Goal: Transaction & Acquisition: Purchase product/service

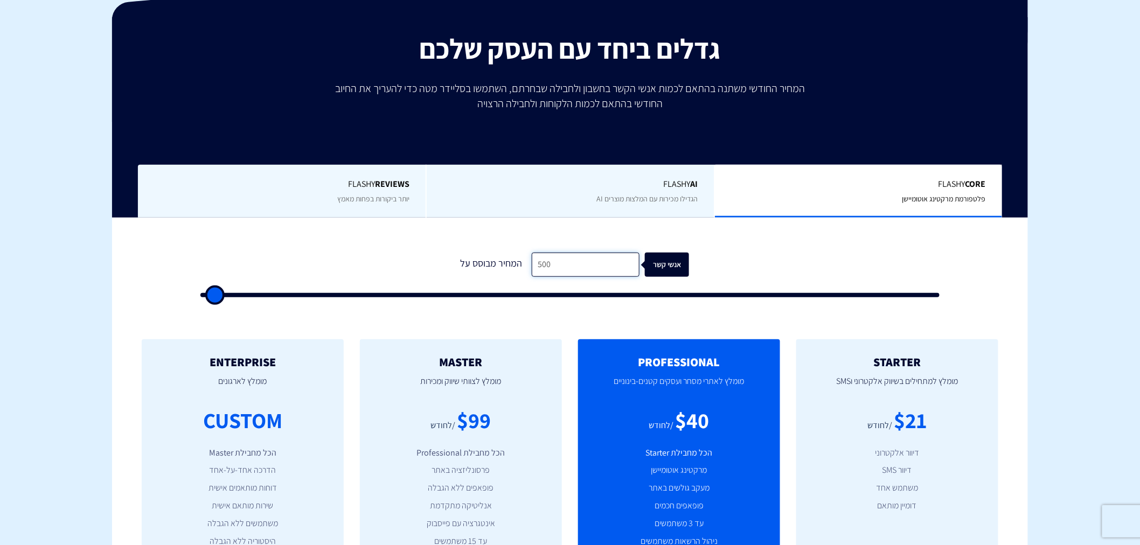
click at [561, 270] on input "500" at bounding box center [586, 265] width 108 height 24
type input "500"
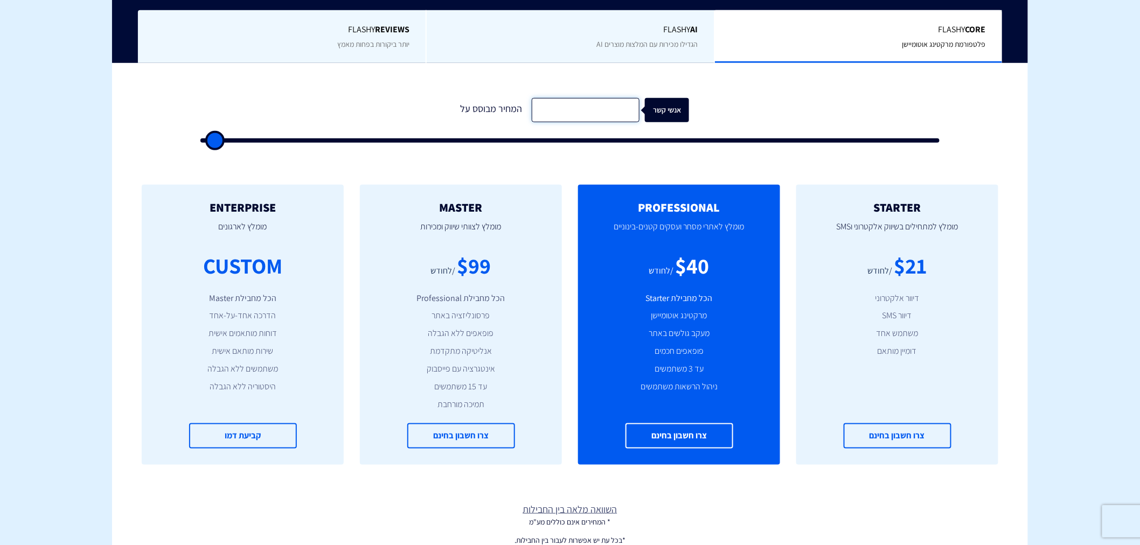
scroll to position [319, 0]
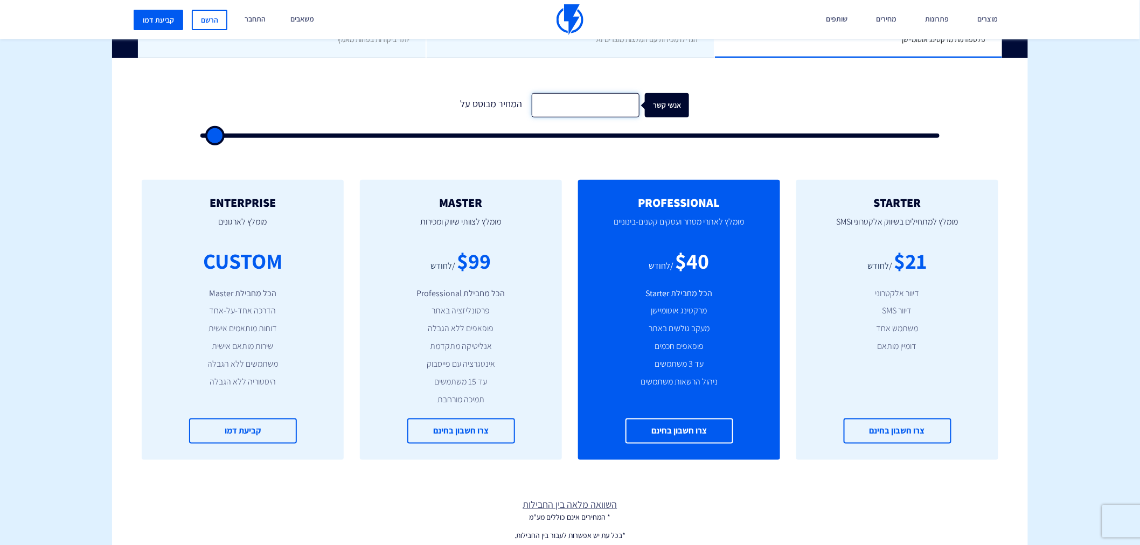
type input "500"
type input "1"
type input "500"
type input "17"
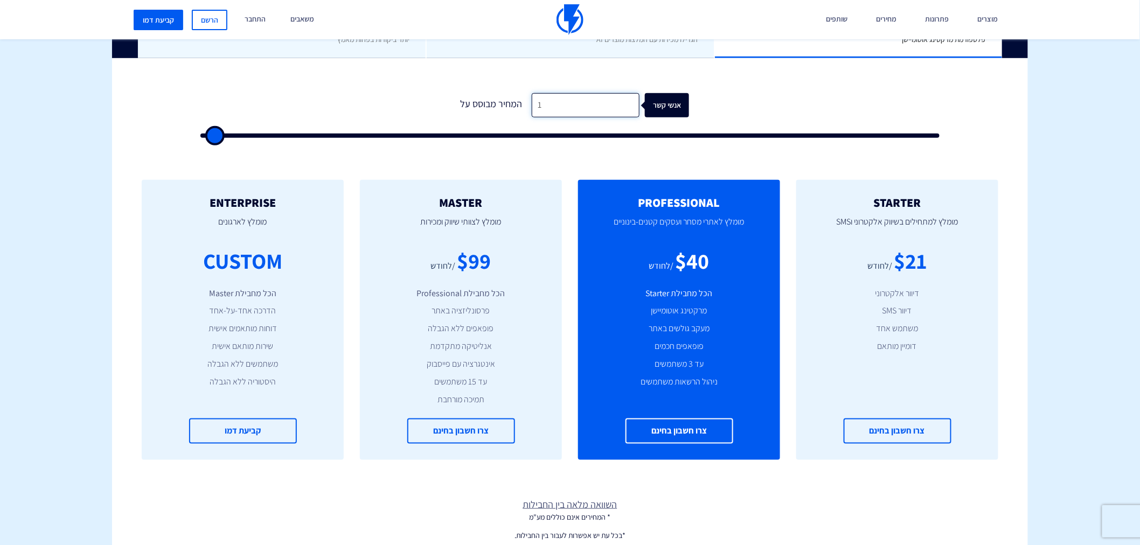
type input "500"
type input "170"
type input "500"
type input "1,700"
type input "1500"
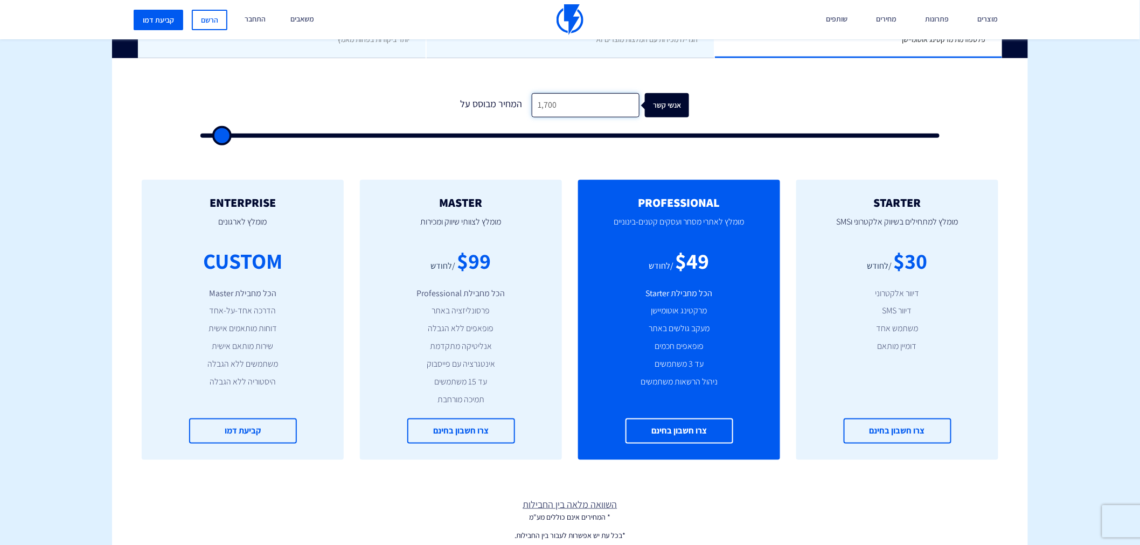
type input "17,000"
type input "17000"
drag, startPoint x: 582, startPoint y: 98, endPoint x: 533, endPoint y: 104, distance: 49.5
click at [533, 104] on input "17,000" at bounding box center [586, 105] width 108 height 24
type input "17,000"
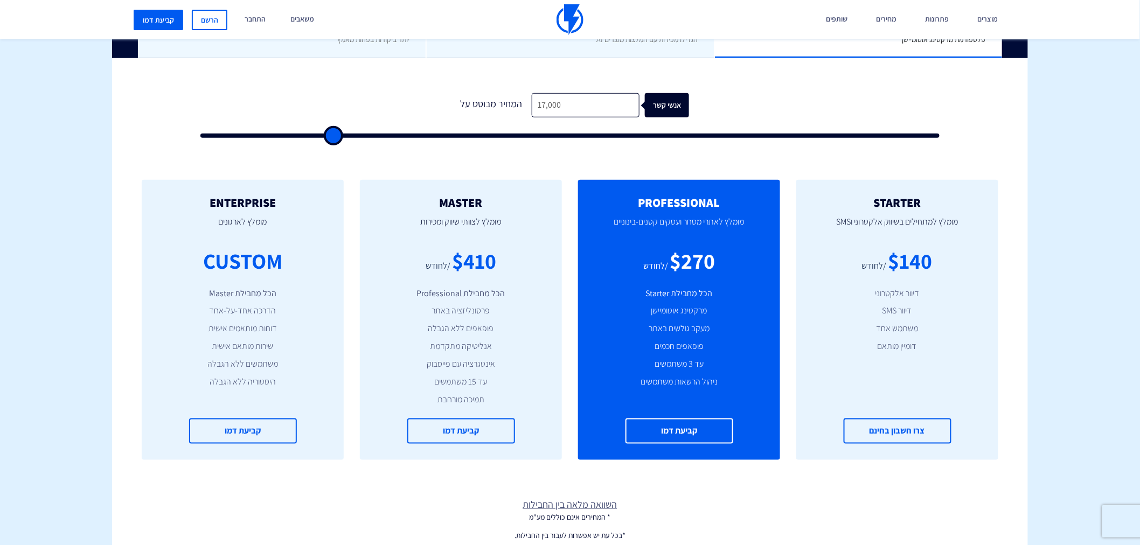
click at [458, 279] on div "MASTER [PERSON_NAME] לצוותי שיווק ומכירות $410 /לחודש הכל מחבילת Professional פ…" at bounding box center [461, 320] width 202 height 280
drag, startPoint x: 459, startPoint y: 259, endPoint x: 517, endPoint y: 264, distance: 58.4
click at [517, 264] on div "$410 /לחודש" at bounding box center [461, 261] width 170 height 31
click at [473, 263] on div "$410" at bounding box center [474, 261] width 44 height 31
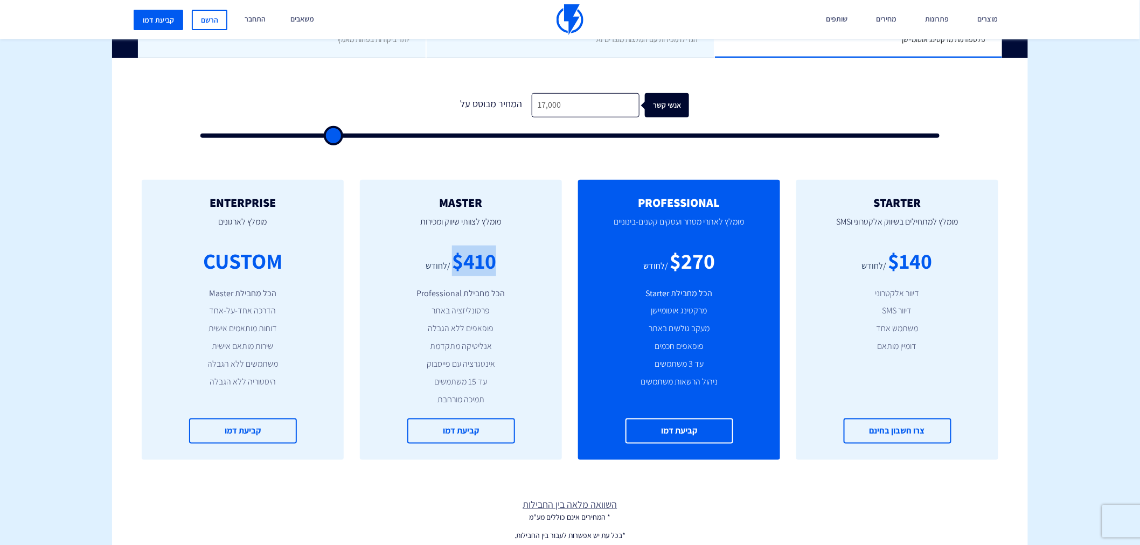
drag, startPoint x: 455, startPoint y: 260, endPoint x: 504, endPoint y: 265, distance: 49.3
click at [504, 265] on div "$410 /לחודש" at bounding box center [461, 261] width 170 height 31
drag, startPoint x: 455, startPoint y: 259, endPoint x: 488, endPoint y: 260, distance: 32.9
click at [488, 260] on div "$410" at bounding box center [474, 261] width 44 height 31
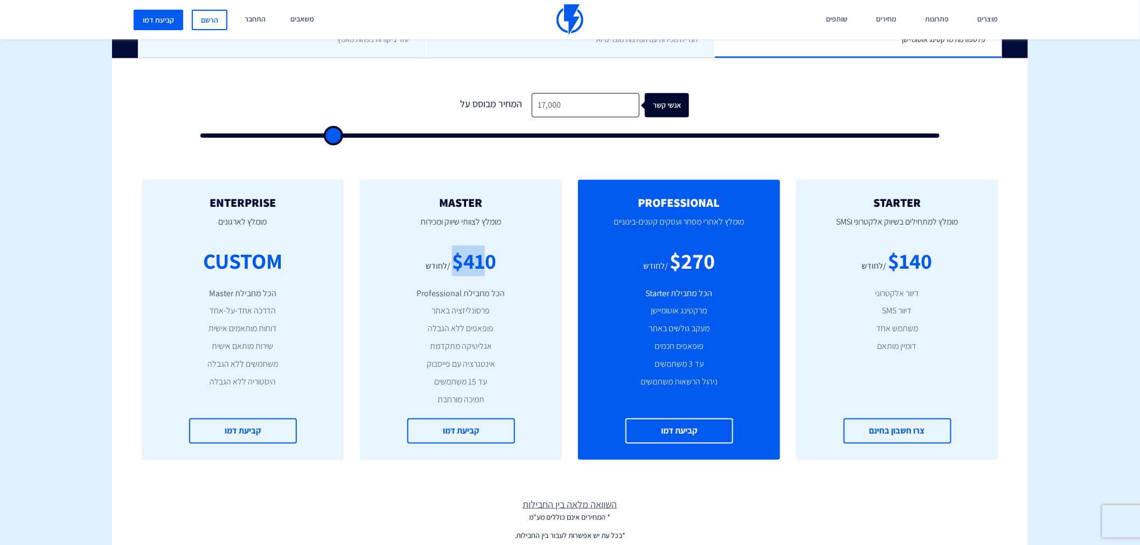
click at [488, 260] on div "$410" at bounding box center [474, 261] width 44 height 31
drag, startPoint x: 597, startPoint y: 108, endPoint x: 539, endPoint y: 108, distance: 58.2
click at [539, 108] on input "17,000" at bounding box center [586, 105] width 108 height 24
click at [457, 256] on div "$410" at bounding box center [474, 261] width 44 height 31
